Goal: Task Accomplishment & Management: Manage account settings

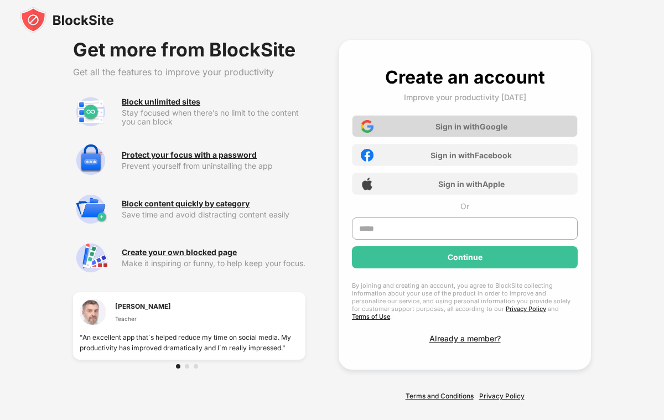
click at [504, 131] on div "Sign in with Google" at bounding box center [465, 126] width 226 height 22
